Goal: Information Seeking & Learning: Learn about a topic

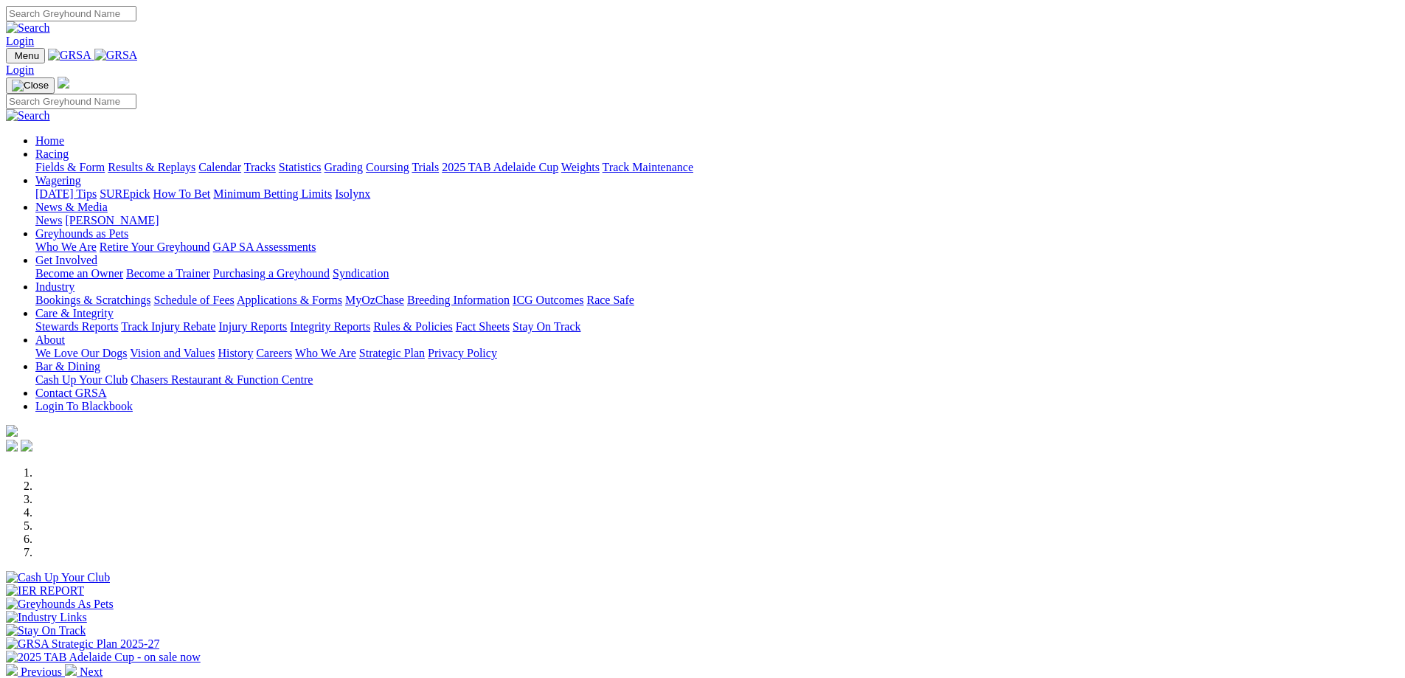
click at [136, 15] on input "Search" at bounding box center [71, 13] width 131 height 15
click at [453, 320] on link "Rules & Policies" at bounding box center [413, 326] width 80 height 13
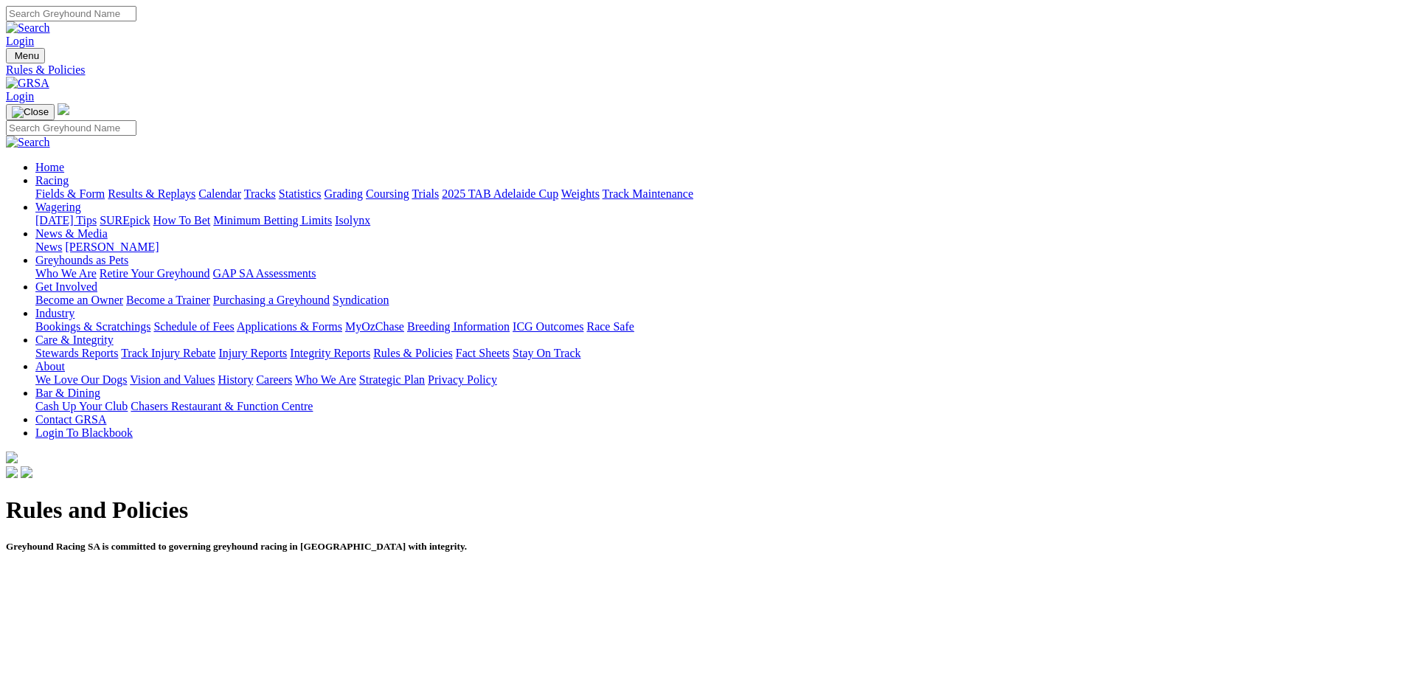
click at [97, 280] on link "Get Involved" at bounding box center [66, 286] width 62 height 13
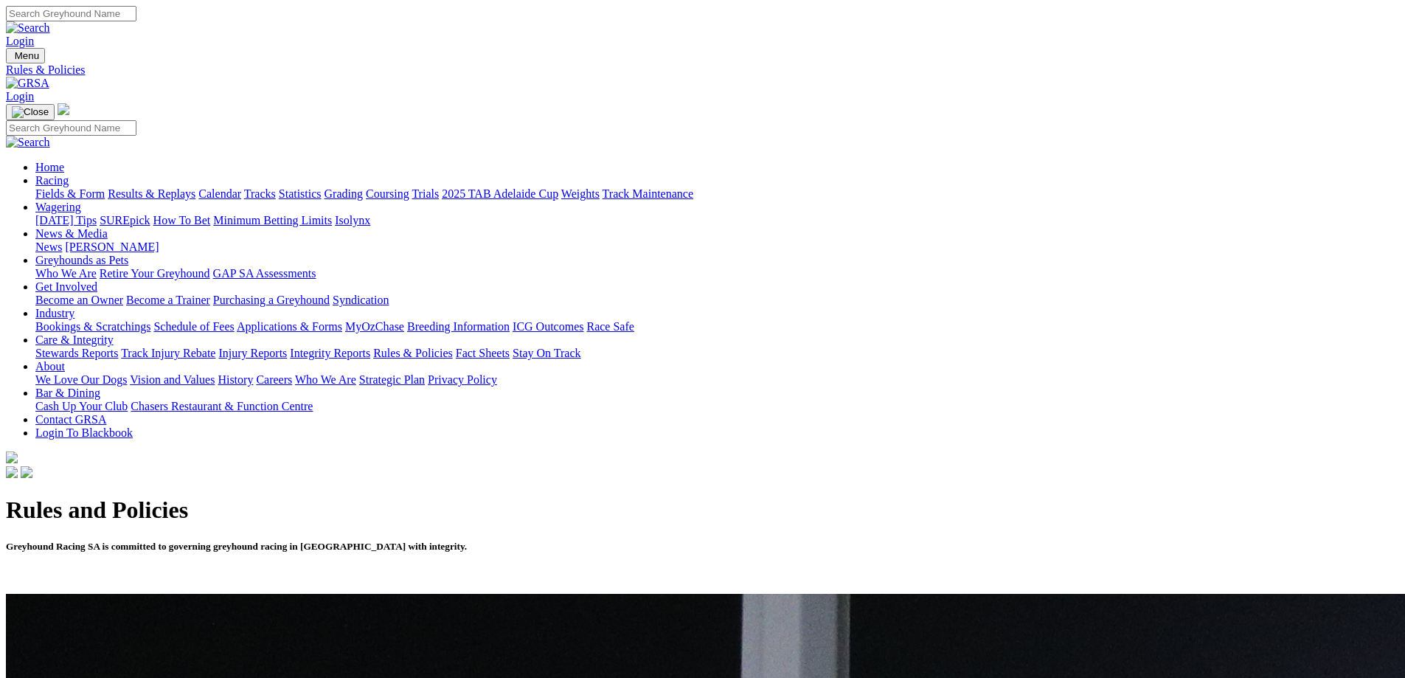
click at [136, 21] on input "Search" at bounding box center [71, 13] width 131 height 15
type input "national police check"
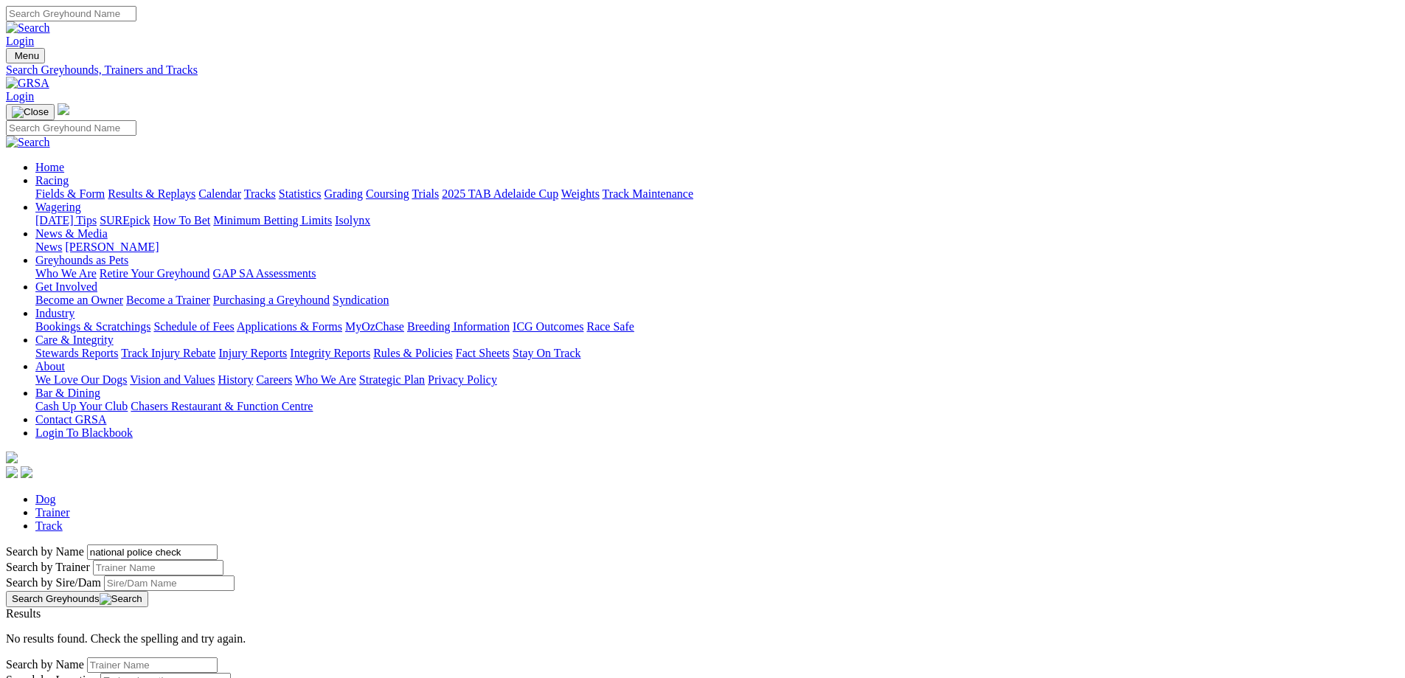
click at [70, 506] on link "Trainer" at bounding box center [52, 512] width 35 height 13
click at [123, 294] on link "Become an Owner" at bounding box center [79, 300] width 88 height 13
